Goal: Check status: Check status

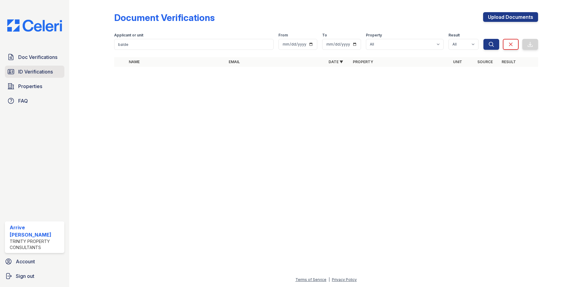
click at [54, 72] on link "ID Verifications" at bounding box center [35, 72] width 60 height 12
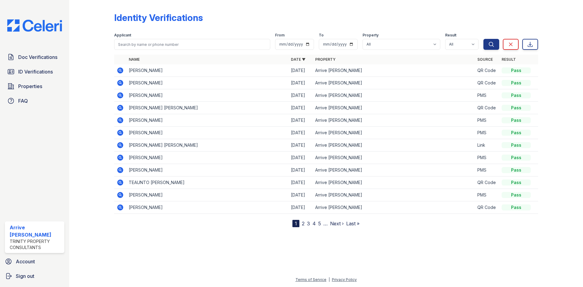
click at [124, 132] on icon at bounding box center [120, 132] width 7 height 7
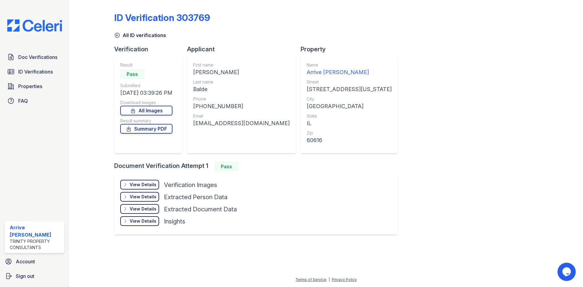
click at [148, 179] on div "View Details Details Hide Details Details Verification Images Face Open Documen…" at bounding box center [256, 204] width 284 height 61
click at [150, 183] on div "View Details" at bounding box center [143, 185] width 27 height 6
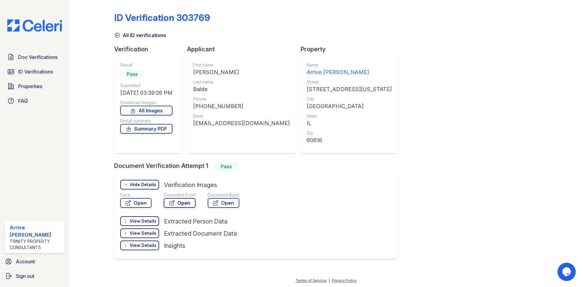
click at [172, 200] on icon at bounding box center [172, 203] width 6 height 6
